Goal: Contribute content

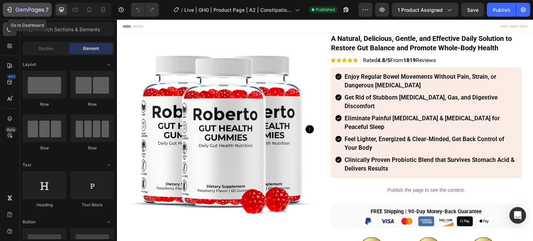
click at [19, 8] on icon "button" at bounding box center [30, 10] width 28 height 6
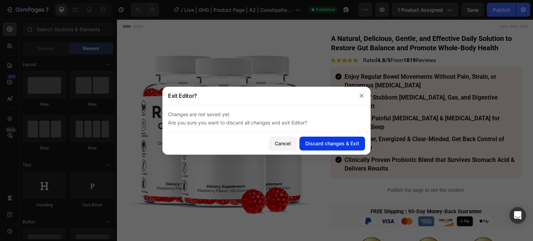
click at [322, 140] on div "Discard changes & Exit" at bounding box center [332, 143] width 54 height 7
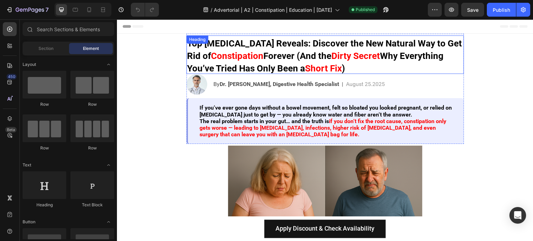
click at [294, 57] on strong "Forever (And the" at bounding box center [297, 56] width 68 height 10
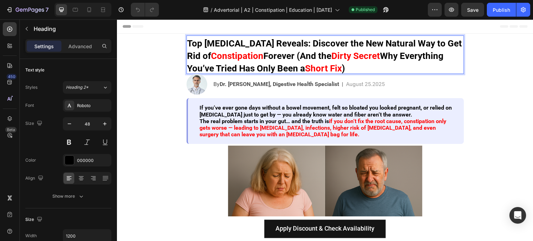
click at [294, 57] on strong "Forever (And the" at bounding box center [297, 56] width 68 height 10
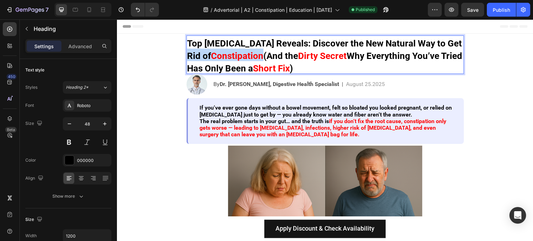
drag, startPoint x: 186, startPoint y: 55, endPoint x: 277, endPoint y: 58, distance: 91.3
click at [277, 58] on p "Top Gastroenterologist Reveals: Discover the New Natural Way to Get Rid of Cons…" at bounding box center [325, 54] width 276 height 37
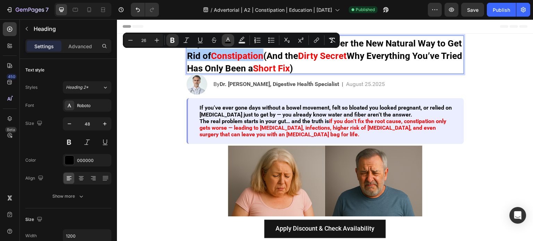
click at [226, 42] on rect "Editor contextual toolbar" at bounding box center [228, 43] width 7 height 2
type input "000000"
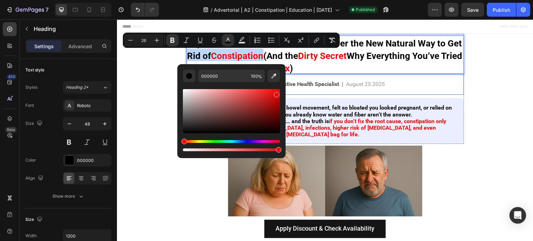
type input "E50B0B"
drag, startPoint x: 392, startPoint y: 113, endPoint x: 312, endPoint y: 76, distance: 87.5
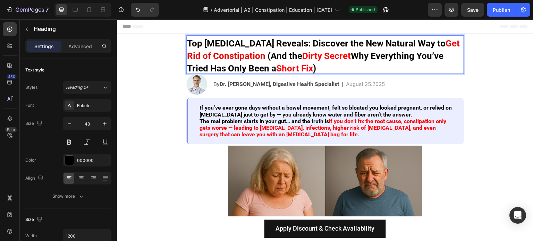
click at [327, 59] on strong "Dirty Secret" at bounding box center [326, 56] width 49 height 10
click at [277, 59] on strong "Get Rid of Constipation" at bounding box center [323, 49] width 273 height 23
drag, startPoint x: 278, startPoint y: 58, endPoint x: 180, endPoint y: 57, distance: 98.2
click at [181, 57] on section "Top Gastroenterologist Reveals: Discover the New Natural Way to Get Rid of Cons…" at bounding box center [325, 89] width 289 height 110
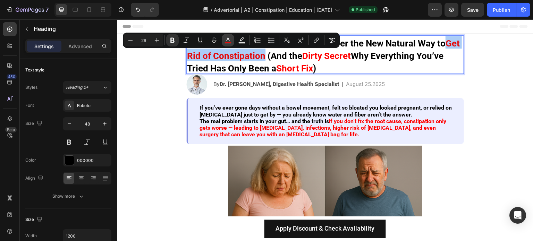
click at [226, 40] on icon "Editor contextual toolbar" at bounding box center [227, 40] width 7 height 7
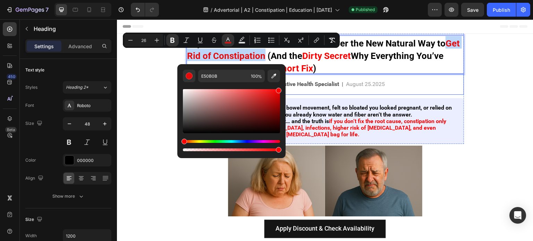
drag, startPoint x: 374, startPoint y: 112, endPoint x: 288, endPoint y: 79, distance: 92.0
type input "FF0000"
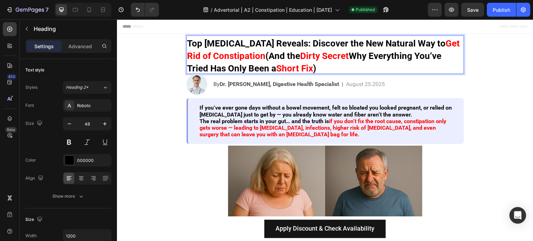
click at [300, 61] on strong "(And the" at bounding box center [282, 56] width 35 height 10
click at [496, 12] on div "Publish" at bounding box center [501, 9] width 17 height 7
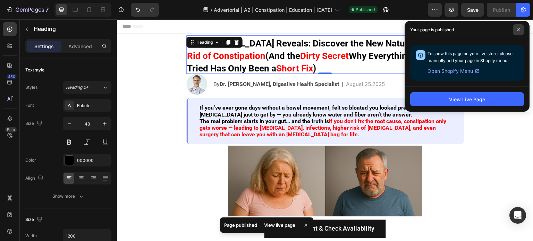
click at [517, 32] on span at bounding box center [518, 29] width 11 height 11
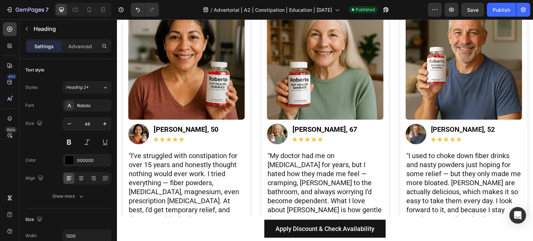
scroll to position [1283, 0]
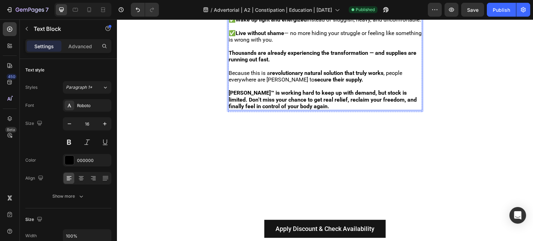
scroll to position [1145, 0]
